Goal: Navigation & Orientation: Find specific page/section

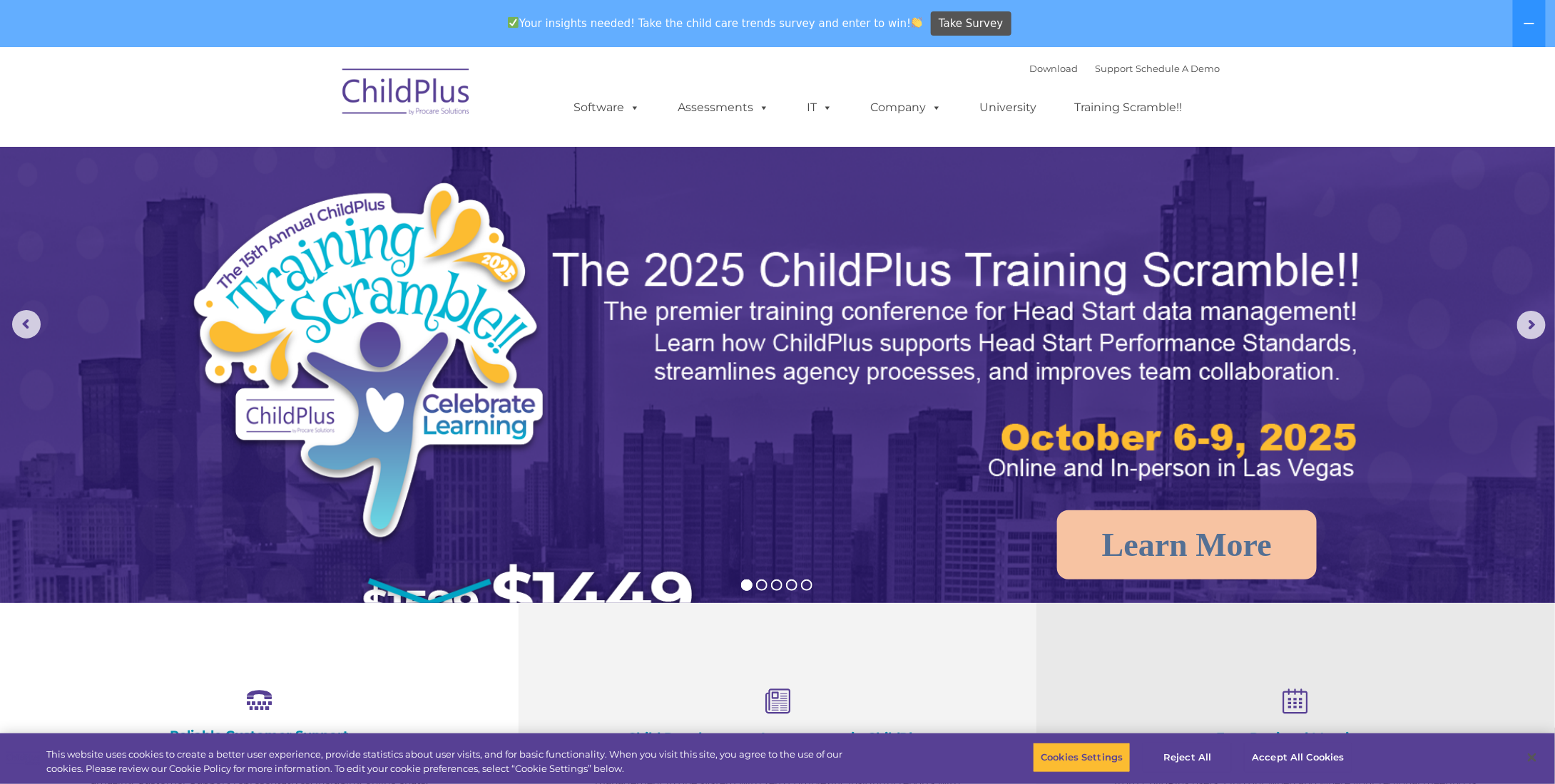
select select "MEDIUM"
click at [184, 38] on div "Your insights needed! Take the child care trends survey and enter to win! Take …" at bounding box center [757, 24] width 1515 height 46
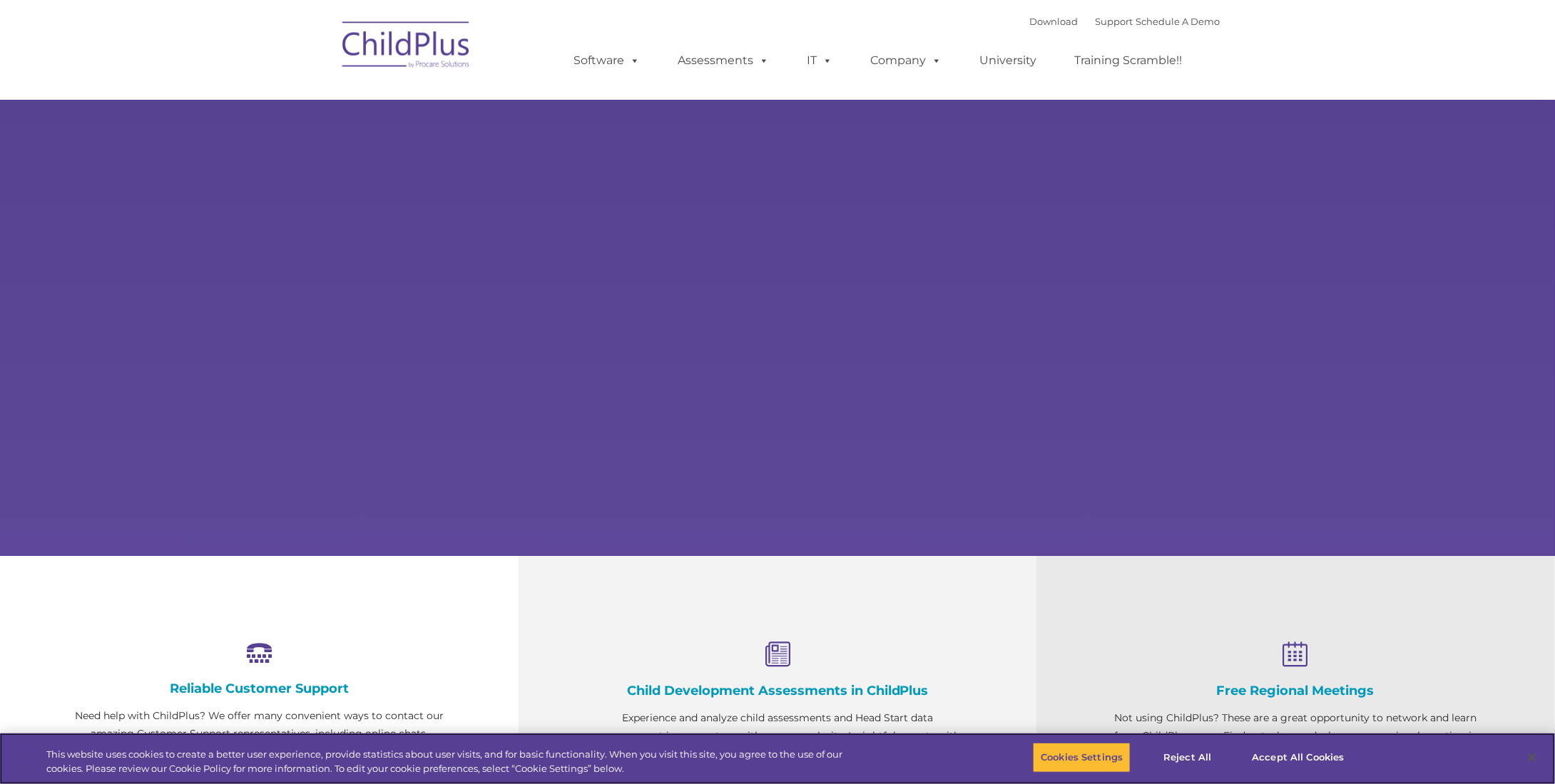
select select "MEDIUM"
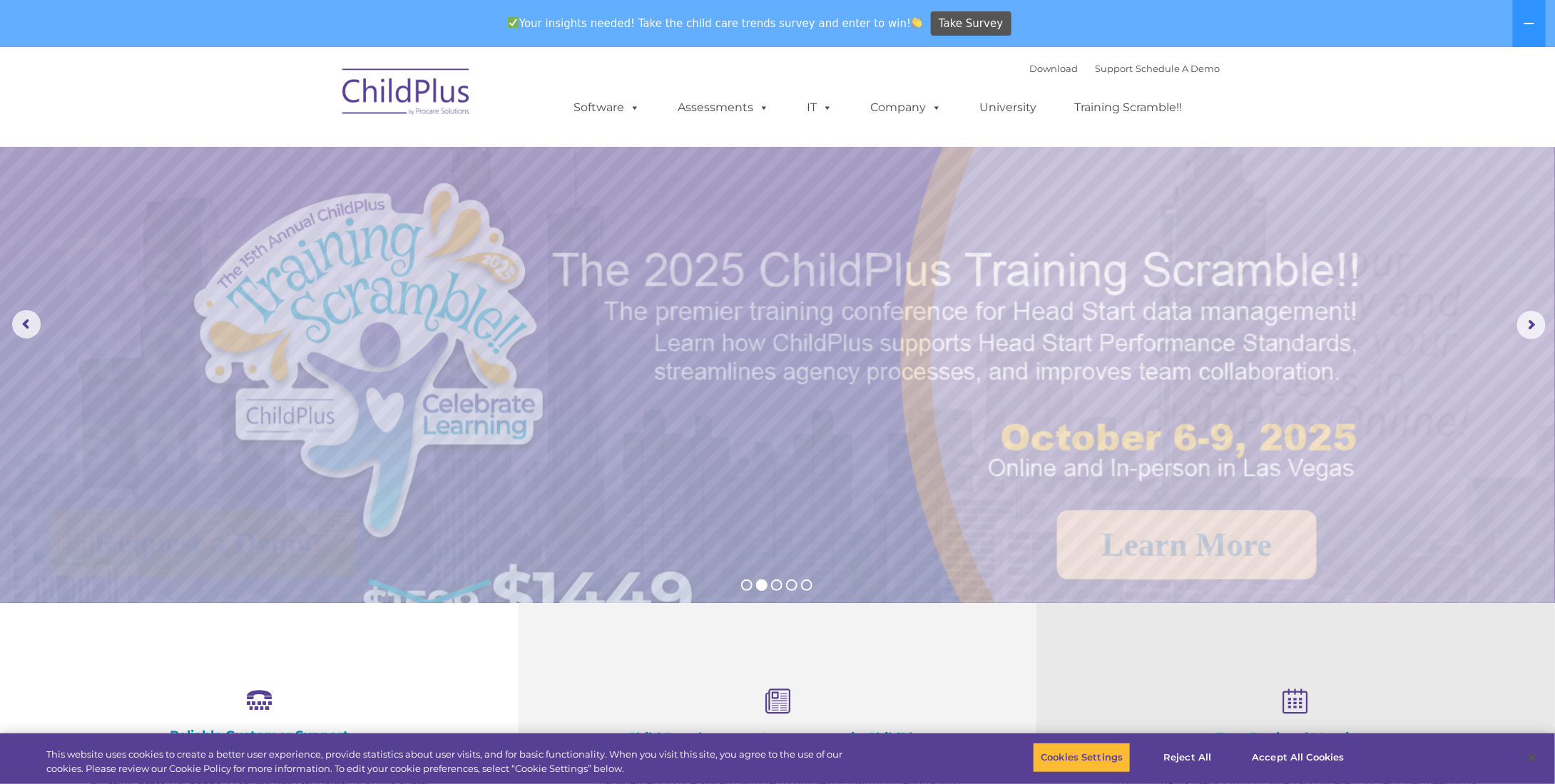
click at [262, 128] on nav "Download Support | Schedule A Demo  MENU MENU Software ChildPlus: The original…" at bounding box center [778, 97] width 1555 height 100
